Goal: Task Accomplishment & Management: Manage account settings

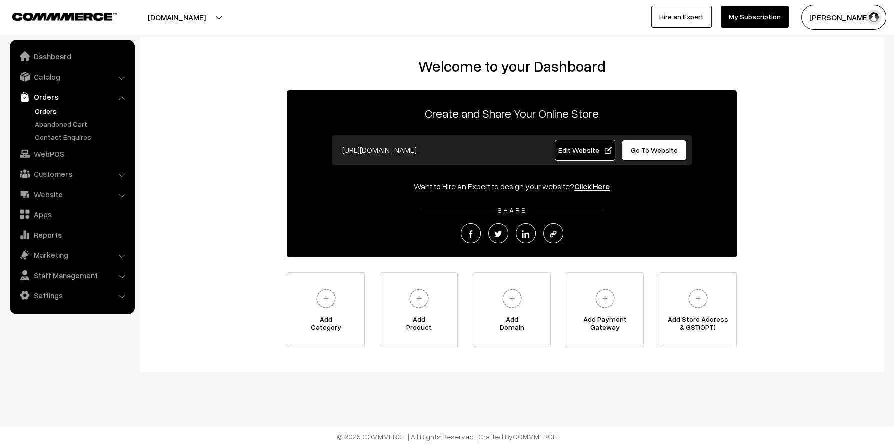
click at [48, 108] on link "Orders" at bounding box center [82, 111] width 99 height 11
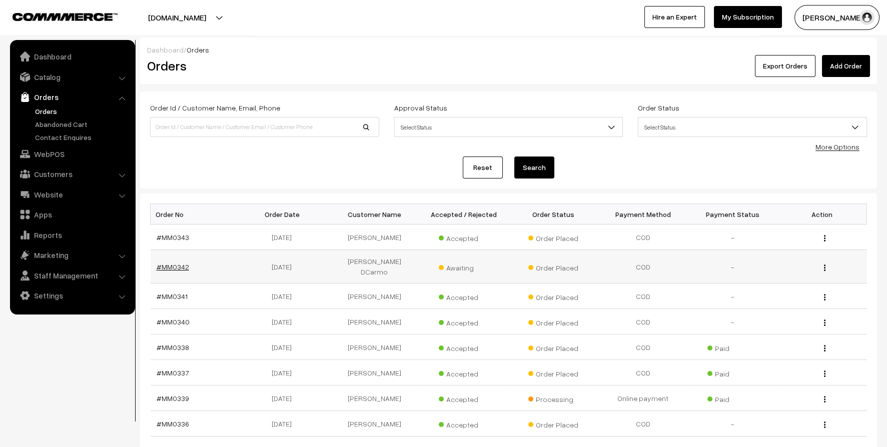
click at [166, 263] on link "#MM0342" at bounding box center [173, 267] width 33 height 9
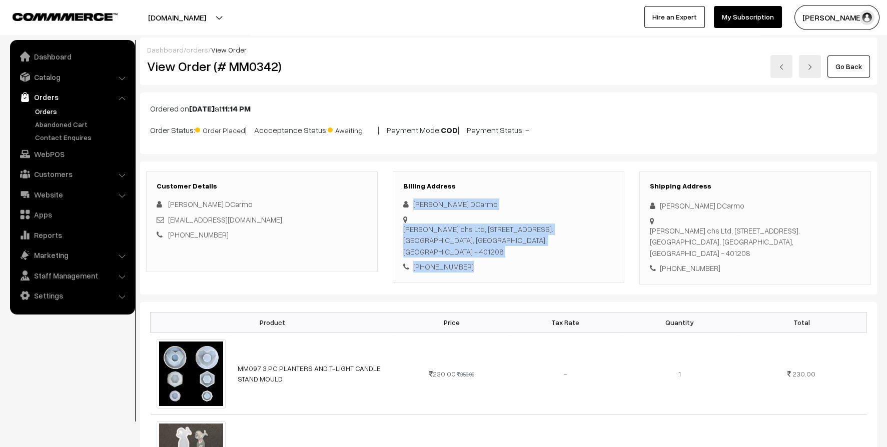
drag, startPoint x: 412, startPoint y: 204, endPoint x: 469, endPoint y: 285, distance: 98.8
click at [469, 285] on div "Customer Details Raymond DCarmo raymond1960joseph@gmail.com +91 7821906640 Bill…" at bounding box center [508, 228] width 737 height 133
copy div "Raymond DCarmo Krishna vandan chs Ltd, C-102, Evershine City Vasai East opp sec…"
click at [22, 145] on link "WebPOS" at bounding box center [72, 154] width 119 height 18
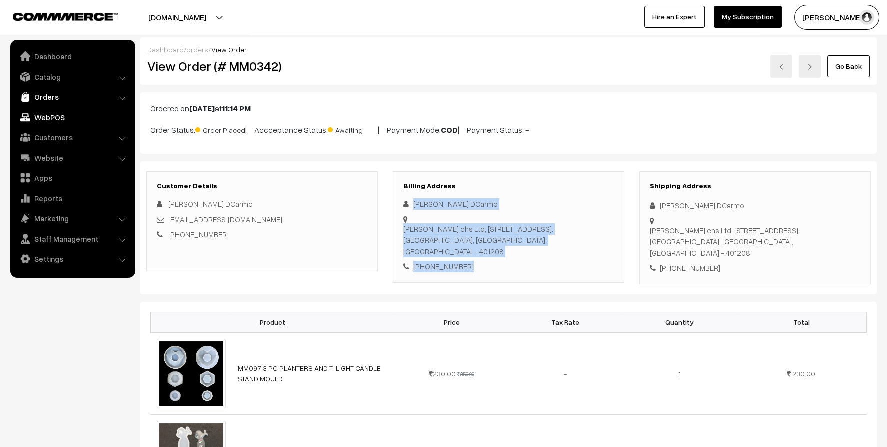
click at [43, 96] on link "Orders" at bounding box center [72, 97] width 119 height 18
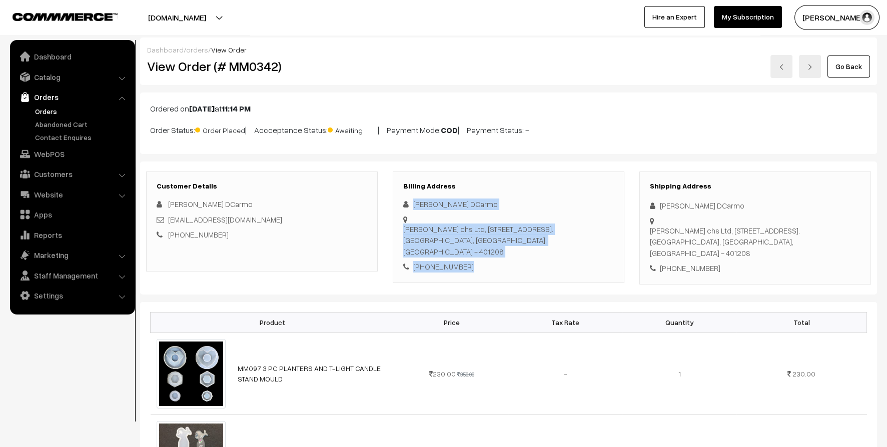
click at [45, 108] on link "Orders" at bounding box center [82, 111] width 99 height 11
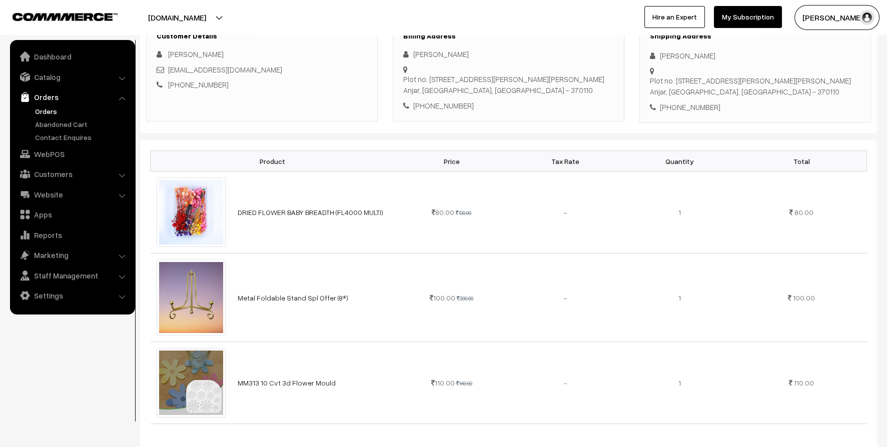
scroll to position [100, 0]
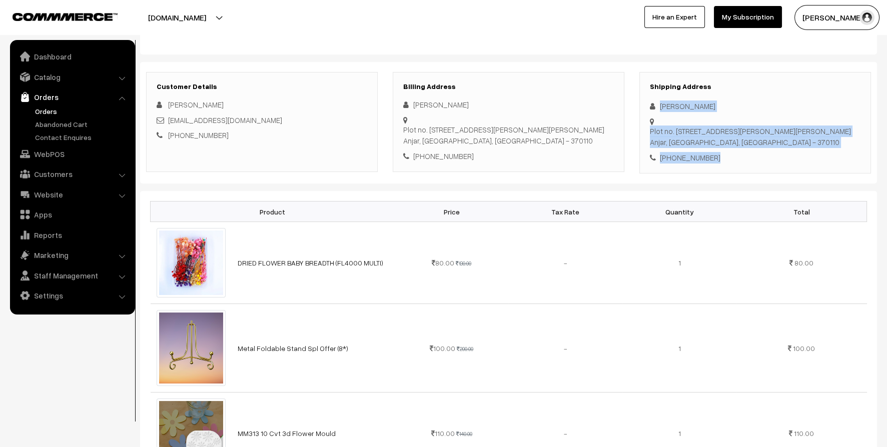
drag, startPoint x: 661, startPoint y: 108, endPoint x: 726, endPoint y: 150, distance: 77.8
click at [726, 150] on div "Shipping Address [PERSON_NAME] Plot no. [STREET_ADDRESS][PERSON_NAME][PERSON_NA…" at bounding box center [755, 123] width 232 height 102
copy div "[PERSON_NAME] Plot no. [STREET_ADDRESS][PERSON_NAME][PERSON_NAME] [PHONE_NUMBER]"
click at [58, 110] on link "Orders" at bounding box center [82, 111] width 99 height 11
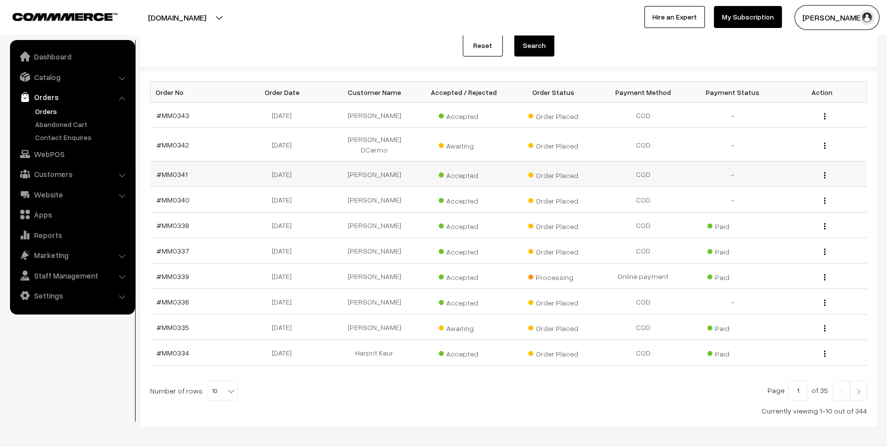
scroll to position [100, 0]
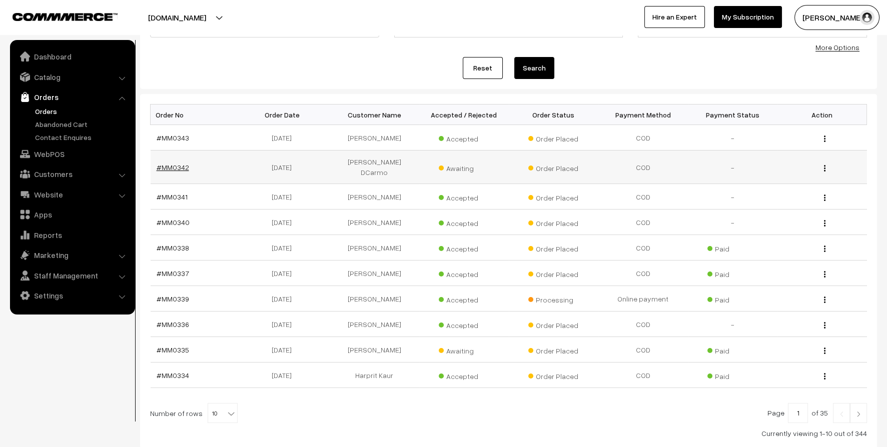
click at [177, 163] on link "#MM0342" at bounding box center [173, 167] width 33 height 9
